Goal: Communication & Community: Answer question/provide support

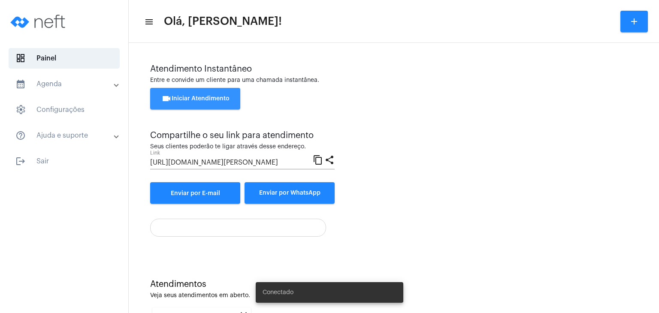
click at [207, 97] on span "videocam Iniciar Atendimento" at bounding box center [195, 99] width 68 height 6
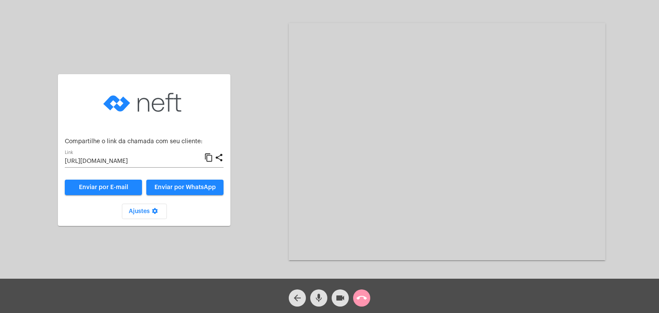
click at [290, 102] on video at bounding box center [447, 141] width 317 height 237
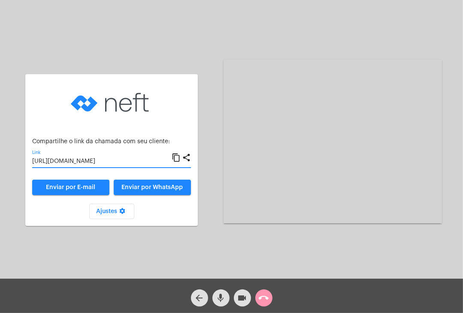
click at [113, 163] on input "[URL][DOMAIN_NAME]" at bounding box center [101, 161] width 139 height 7
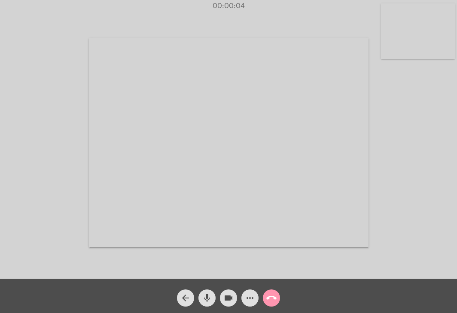
click at [435, 43] on video at bounding box center [418, 30] width 74 height 55
click at [359, 99] on video at bounding box center [282, 141] width 279 height 209
